Goal: Task Accomplishment & Management: Complete application form

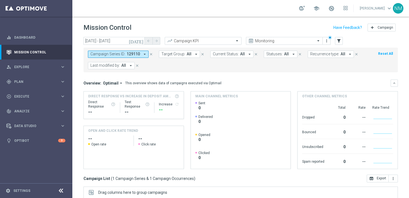
click at [184, 7] on div "school [PERSON_NAME] keyboard_arrow_down NM" at bounding box center [240, 8] width 337 height 17
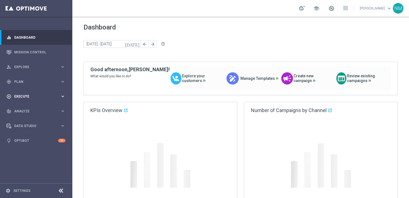
click at [25, 94] on div "play_circle_outline Execute" at bounding box center [33, 96] width 54 height 5
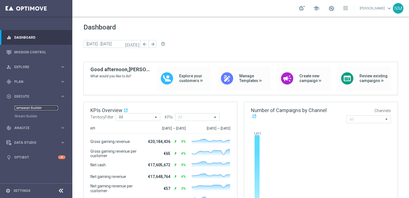
click at [25, 106] on link "Campaign Builder" at bounding box center [35, 108] width 43 height 4
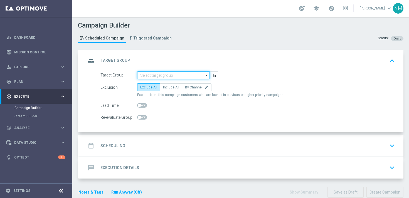
click at [143, 75] on input at bounding box center [173, 76] width 73 height 8
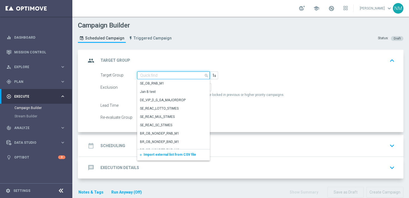
paste input "UK_CASINO_EMAIL | APP RETENTION"
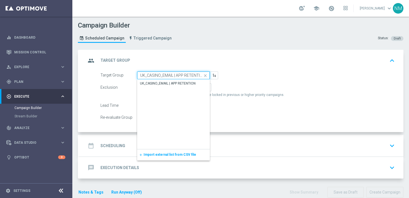
scroll to position [0, 1]
click at [149, 83] on div "UK_CASINO_EMAIL | APP RETENTION" at bounding box center [168, 83] width 56 height 5
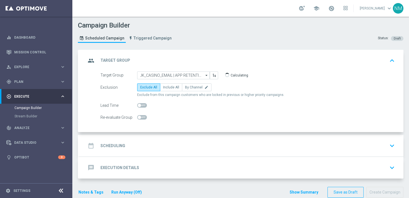
type input "UK_CASINO_EMAIL | APP RETENTION"
checkbox input "true"
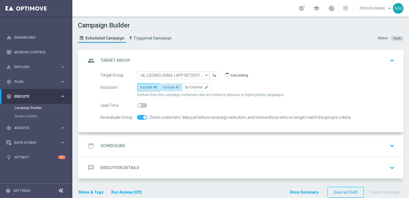
click at [163, 87] on span "Include All" at bounding box center [171, 88] width 16 height 4
click at [163, 87] on input "Include All" at bounding box center [165, 89] width 4 height 4
radio input "true"
click at [150, 146] on div "date_range Scheduling keyboard_arrow_down" at bounding box center [241, 146] width 311 height 11
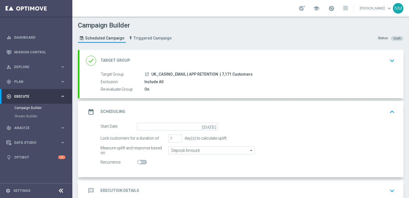
click at [214, 125] on icon "[DATE]" at bounding box center [210, 126] width 16 height 6
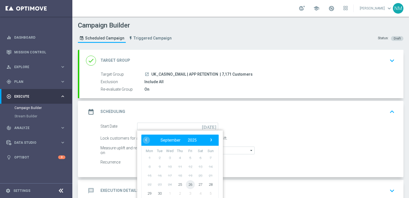
click at [189, 184] on span "26" at bounding box center [190, 184] width 9 height 9
type input "[DATE]"
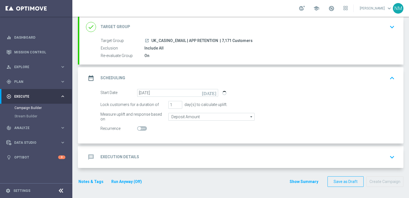
click at [145, 163] on div "message Execution Details keyboard_arrow_down" at bounding box center [241, 158] width 325 height 22
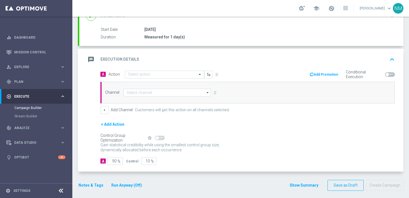
scroll to position [97, 0]
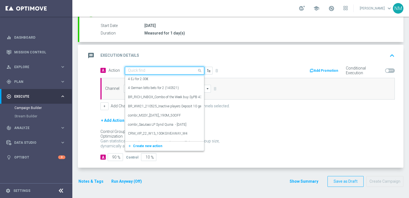
click at [149, 69] on input "text" at bounding box center [159, 71] width 62 height 5
paste input "en_GB__APP_20_FS_RETENTION__NVIP_EMA_TAC_GM"
type input "en_GB__APP_20_FS_RETENTION__NVIP_EMA_TAC_GM"
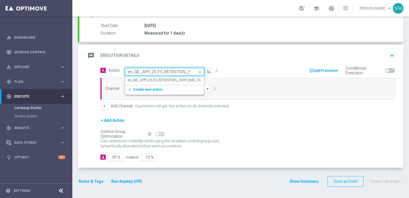
scroll to position [0, 32]
click at [149, 78] on label "en_GB__APP_20_FS_RETENTION__NVIP_EMA_TAC_GM" at bounding box center [169, 80] width 82 height 5
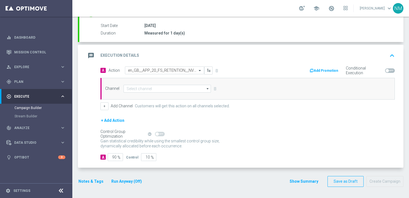
scroll to position [0, 0]
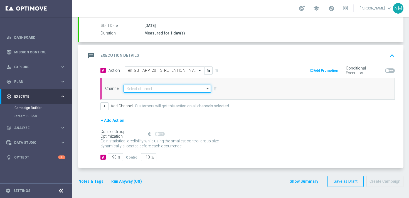
click at [148, 86] on input at bounding box center [167, 89] width 87 height 8
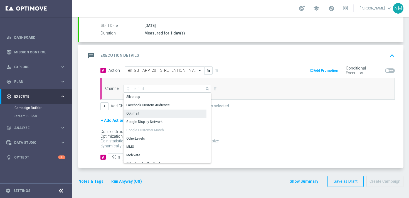
click at [136, 113] on div "Optimail" at bounding box center [132, 113] width 13 height 5
type input "Optimail"
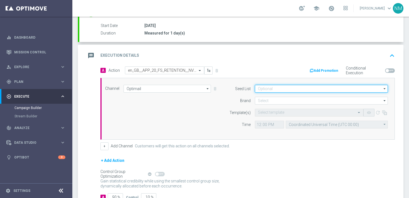
click at [303, 90] on input at bounding box center [321, 89] width 133 height 8
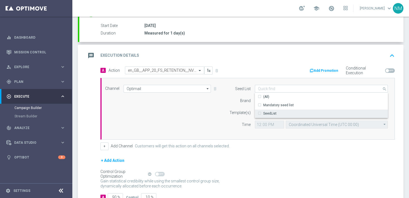
click at [280, 106] on div "Mandatory seed list" at bounding box center [279, 105] width 31 height 5
click at [228, 109] on div "Template(s)" at bounding box center [237, 113] width 28 height 8
type input "Mandatory seed list"
click at [265, 105] on form "Seed List Mandatory seed list Mandatory seed list arrow_drop_down Show Selected…" at bounding box center [308, 107] width 162 height 44
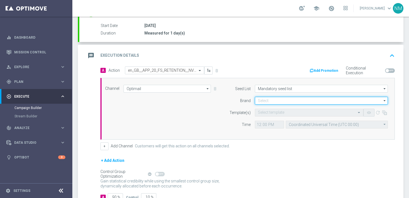
click at [264, 102] on input at bounding box center [321, 101] width 133 height 8
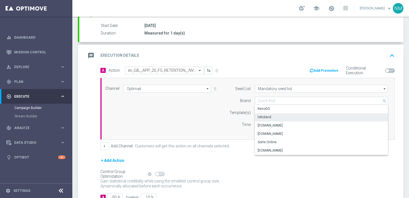
click at [265, 118] on div "lottoland" at bounding box center [265, 117] width 14 height 5
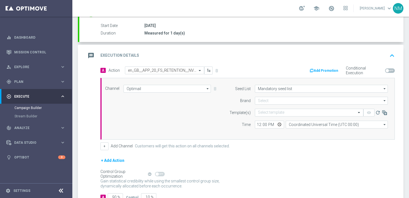
type input "lottoland"
click at [264, 113] on input "text" at bounding box center [303, 113] width 91 height 5
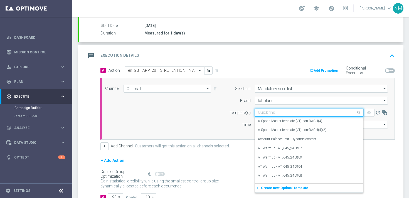
paste input "en_GB__APP_20_FS_RETENTION__NVIP_EMA_TAC_GM"
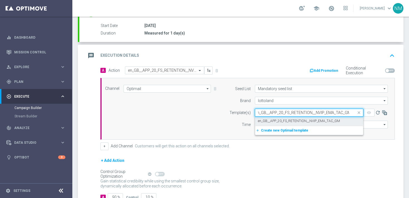
click at [267, 120] on label "en_GB__APP_20_FS_RETENTION__NVIP_EMA_TAC_GM" at bounding box center [299, 121] width 82 height 5
type input "en_GB__APP_20_FS_RETENTION__NVIP_EMA_TAC_GM"
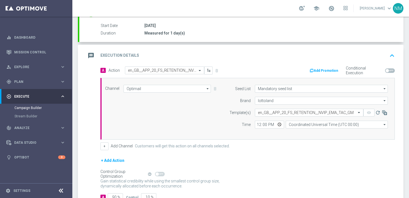
scroll to position [0, 0]
click at [281, 124] on input "12:00" at bounding box center [269, 125] width 29 height 8
type input "18:00"
click at [285, 153] on form "A Action Select action en_GB__APP_20_FS_RETENTION__NVIP_EMA_TAC_GM delete_forev…" at bounding box center [248, 134] width 295 height 135
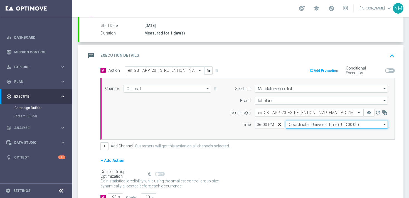
click at [302, 126] on input "Coordinated Universal Time (UTC 00:00)" at bounding box center [337, 125] width 102 height 8
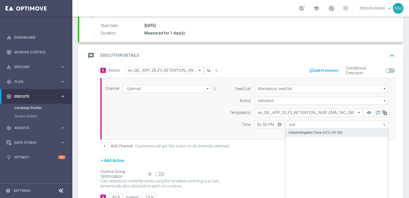
click at [299, 134] on div "United Kingdom Time (UTC +01:00)" at bounding box center [316, 132] width 54 height 5
type input "United Kingdom Time (UTC +01:00)"
click at [319, 68] on button "Add Promotion" at bounding box center [324, 71] width 31 height 6
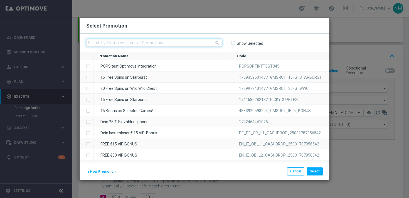
click at [137, 40] on input "text" at bounding box center [154, 43] width 136 height 8
paste input "W34_25_UK_APPOFFER_20FS_FIESTA"
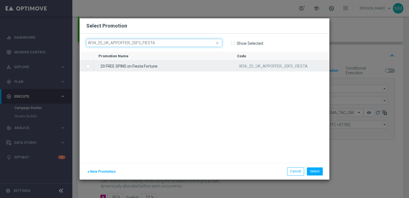
type input "W34_25_UK_APPOFFER_20FS_FIESTA"
click at [133, 63] on div "20 FREE SPINS on Fiesta Fortune" at bounding box center [163, 65] width 139 height 11
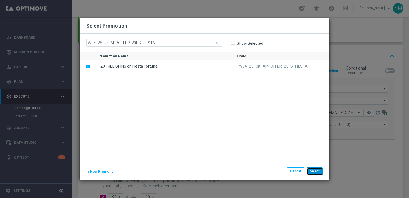
click at [312, 172] on button "Select" at bounding box center [315, 172] width 16 height 8
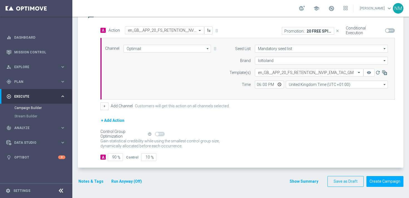
scroll to position [106, 0]
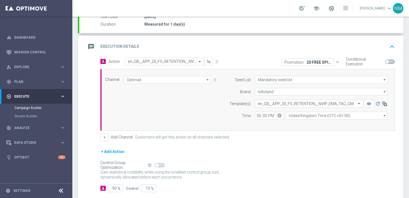
click at [392, 60] on span at bounding box center [391, 62] width 10 height 4
click at [392, 60] on input "checkbox" at bounding box center [391, 62] width 10 height 4
checkbox input "true"
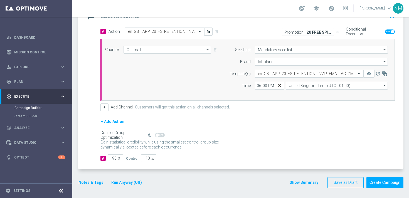
scroll to position [138, 0]
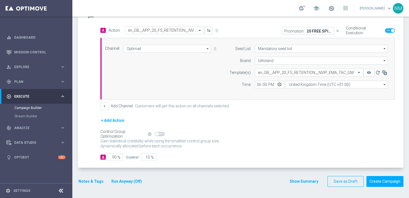
click at [96, 181] on button "Notes & Tags" at bounding box center [91, 181] width 26 height 7
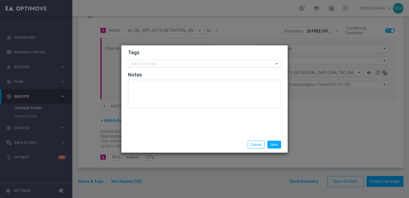
click at [155, 62] on input "text" at bounding box center [202, 64] width 143 height 5
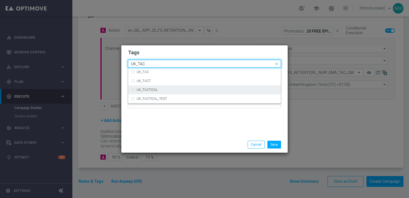
click at [153, 88] on label "UK_TACTICAL" at bounding box center [147, 89] width 21 height 3
type input "UK_TAC"
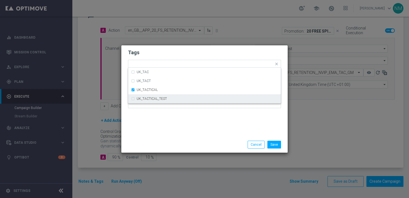
click at [179, 118] on div "Tags Quick find × UK_TACTICAL UK_TAC UK_TACT UK_TACTICAL UK_TACTICAL_TEST Notes" at bounding box center [204, 90] width 167 height 91
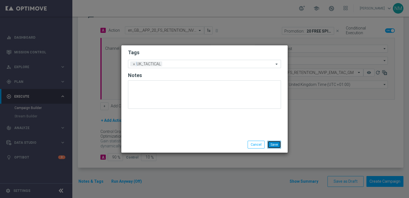
click at [279, 143] on button "Save" at bounding box center [275, 145] width 14 height 8
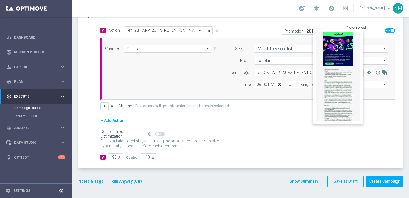
click at [369, 69] on button "remove_red_eye" at bounding box center [369, 73] width 11 height 8
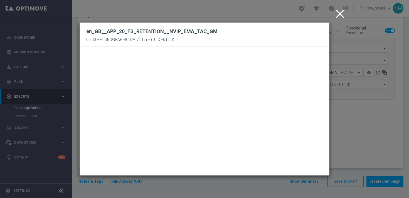
click at [337, 15] on icon "close" at bounding box center [340, 14] width 14 height 14
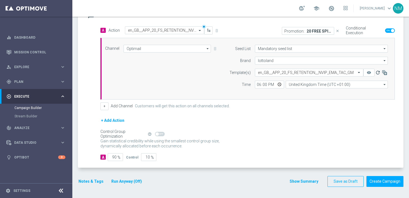
click at [378, 72] on icon "refresh" at bounding box center [379, 73] width 6 height 6
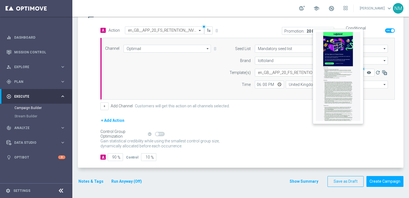
click at [368, 71] on icon "remove_red_eye" at bounding box center [369, 72] width 4 height 4
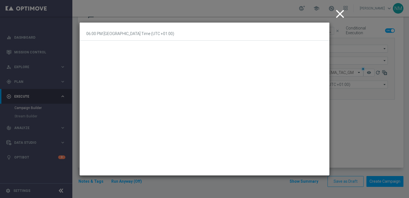
click at [340, 14] on icon "close" at bounding box center [340, 14] width 14 height 14
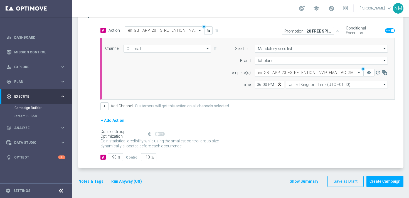
click at [97, 182] on button "Notes & Tags" at bounding box center [91, 181] width 26 height 7
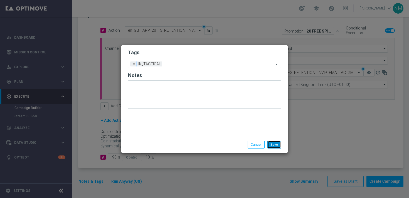
click at [279, 144] on button "Save" at bounding box center [275, 145] width 14 height 8
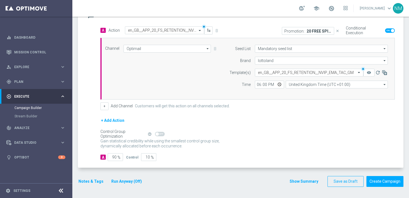
click at [371, 175] on form "done Target Group keyboard_arrow_down Target Group launch UK_CASINO_EMAIL | APP…" at bounding box center [241, 49] width 326 height 275
click at [372, 179] on button "Create Campaign" at bounding box center [385, 181] width 37 height 11
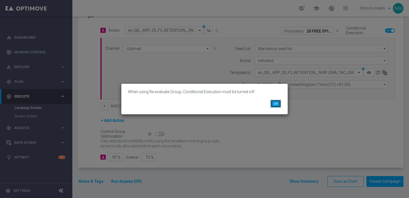
click at [276, 104] on button "OK" at bounding box center [276, 104] width 11 height 8
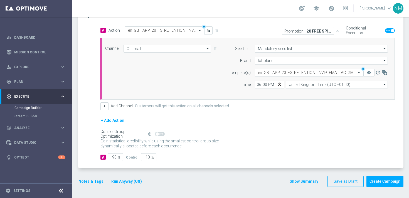
scroll to position [0, 0]
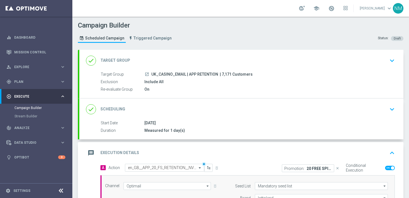
click at [251, 71] on div "done Target Group keyboard_arrow_down" at bounding box center [241, 61] width 325 height 22
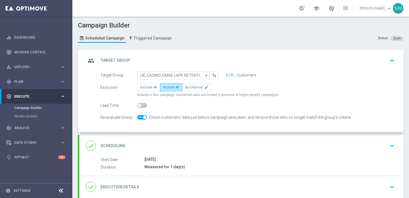
click at [141, 116] on span at bounding box center [142, 117] width 10 height 4
click at [141, 116] on input "checkbox" at bounding box center [142, 117] width 10 height 4
checkbox input "false"
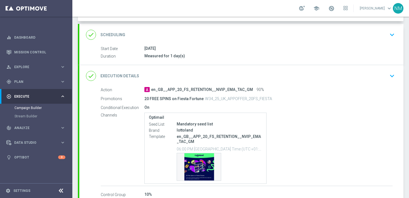
scroll to position [147, 0]
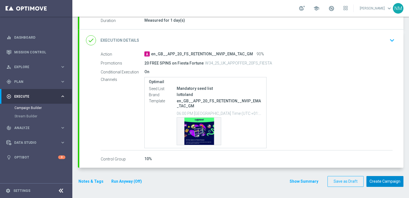
click at [381, 184] on button "Create Campaign" at bounding box center [385, 181] width 37 height 11
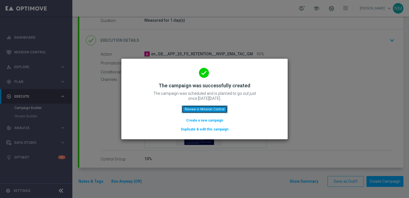
click at [195, 111] on button "Review in Mission Control" at bounding box center [205, 110] width 46 height 8
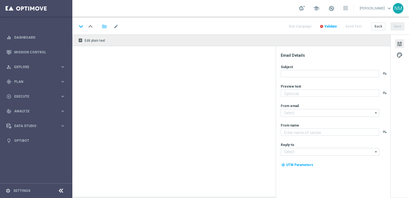
type textarea "Only for our App users ❣️"
type textarea "Lottoland"
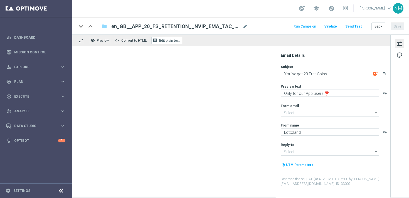
type input "mail@crm.lottoland.com"
type input "support@lottoland.co.uk"
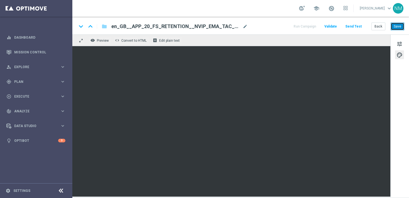
click at [392, 28] on button "Save" at bounding box center [398, 27] width 14 height 8
